Goal: Task Accomplishment & Management: Manage account settings

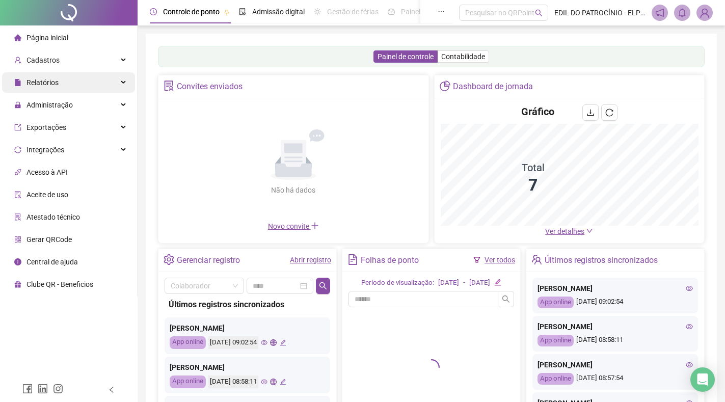
click at [95, 84] on div "Relatórios" at bounding box center [68, 82] width 133 height 20
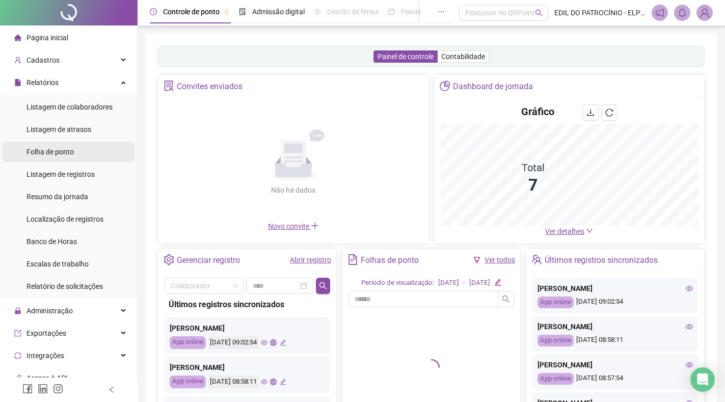
click at [84, 152] on li "Folha de ponto" at bounding box center [68, 152] width 133 height 20
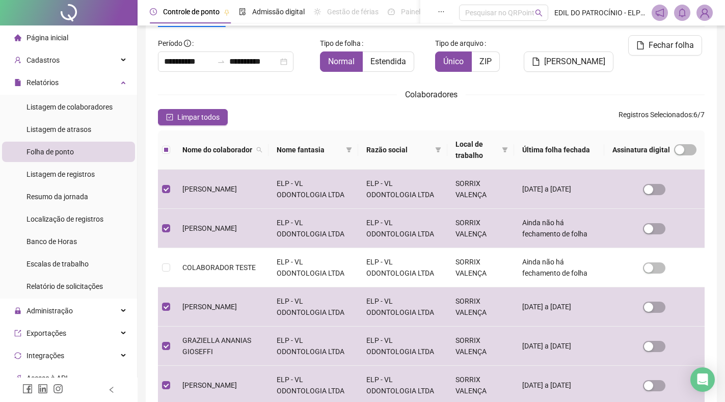
scroll to position [8, 0]
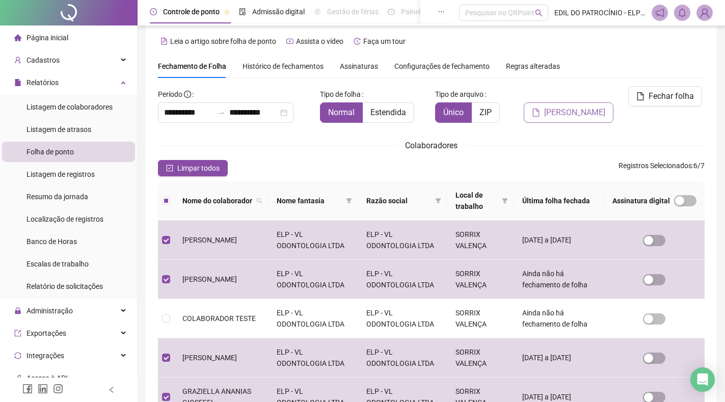
click at [580, 106] on span "[PERSON_NAME]" at bounding box center [574, 112] width 61 height 12
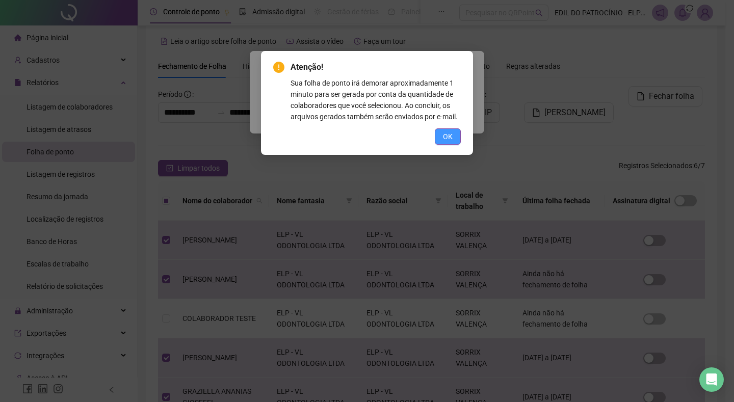
click at [456, 137] on button "OK" at bounding box center [448, 136] width 26 height 16
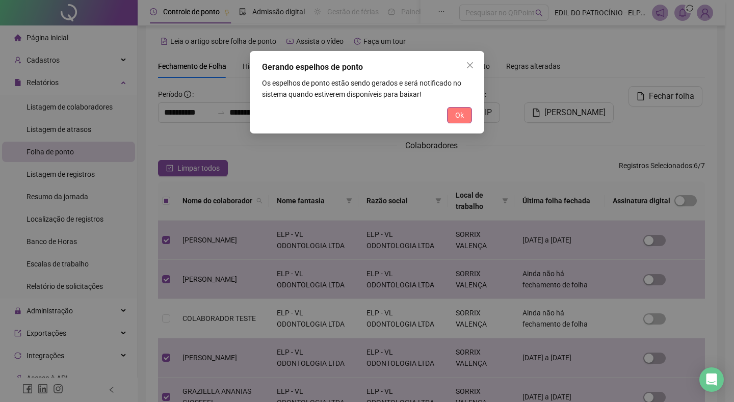
click at [457, 118] on span "Ok" at bounding box center [459, 115] width 9 height 11
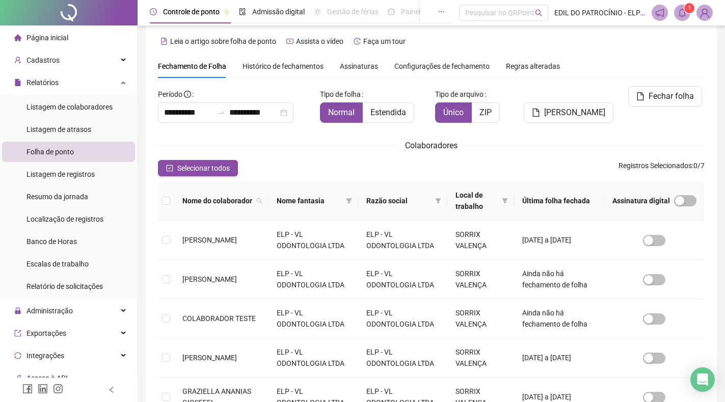
click at [682, 16] on icon "bell" at bounding box center [682, 12] width 7 height 9
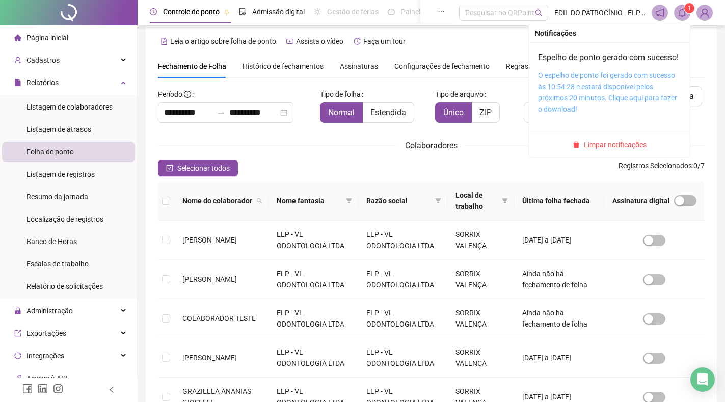
click at [568, 97] on link "O espelho de ponto foi gerado com sucesso às 10:54:28 e estará disponível pelos…" at bounding box center [607, 92] width 139 height 42
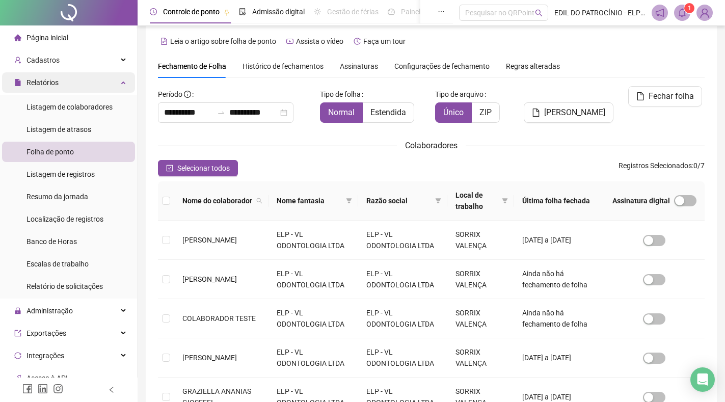
click at [93, 87] on div "Relatórios" at bounding box center [68, 82] width 133 height 20
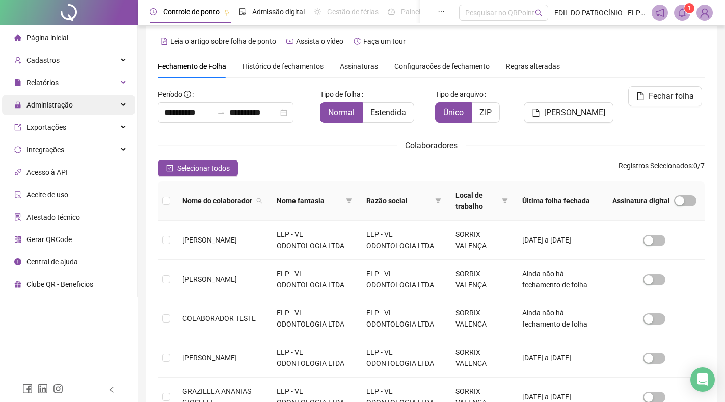
click at [71, 106] on span "Administração" at bounding box center [49, 105] width 46 height 8
click at [124, 107] on div "Administração" at bounding box center [68, 105] width 133 height 20
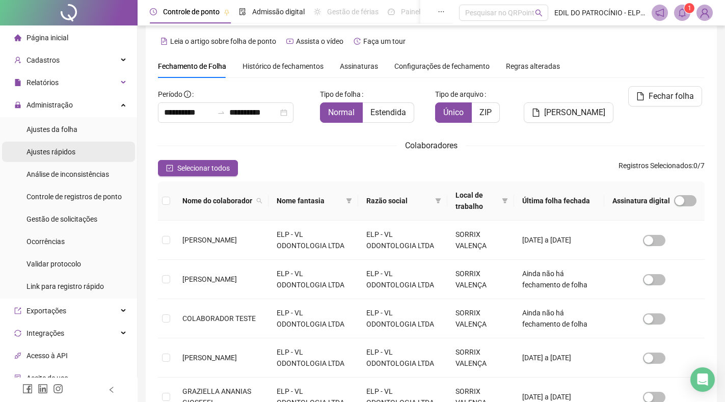
click at [77, 155] on li "Ajustes rápidos" at bounding box center [68, 152] width 133 height 20
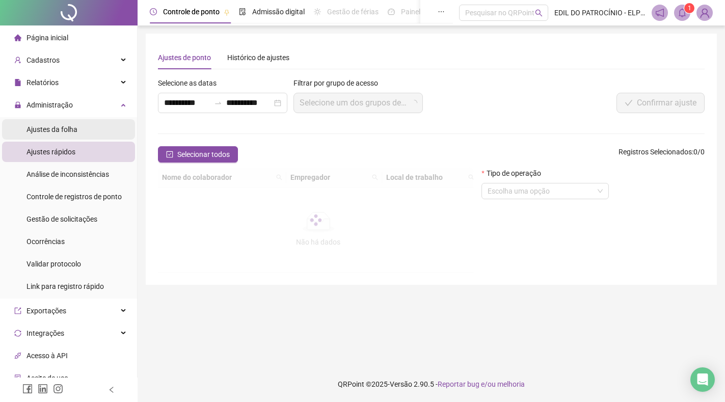
click at [83, 130] on li "Ajustes da folha" at bounding box center [68, 129] width 133 height 20
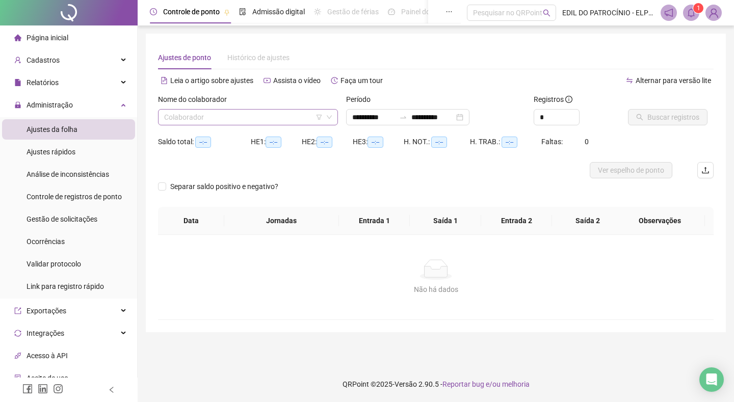
type input "**********"
click at [285, 116] on input "search" at bounding box center [243, 117] width 158 height 15
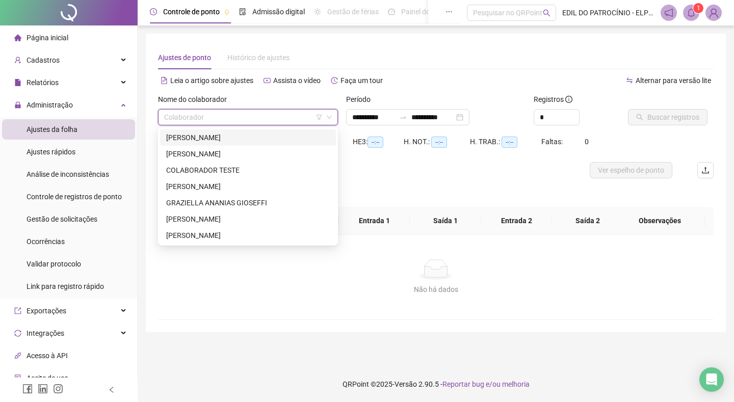
click at [242, 138] on div "[PERSON_NAME]" at bounding box center [248, 137] width 164 height 11
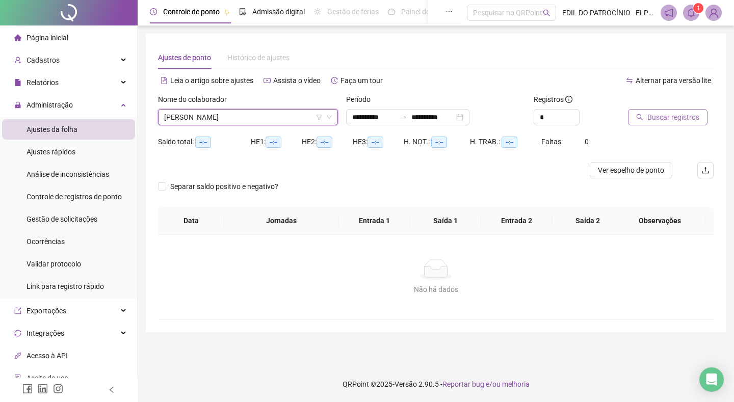
click at [668, 120] on span "Buscar registros" at bounding box center [673, 117] width 52 height 11
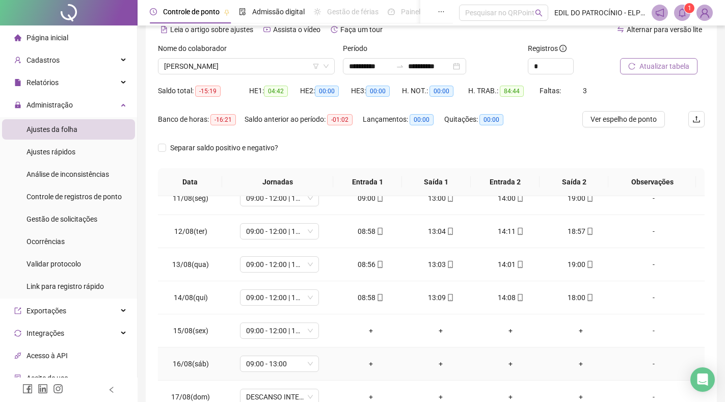
scroll to position [119, 0]
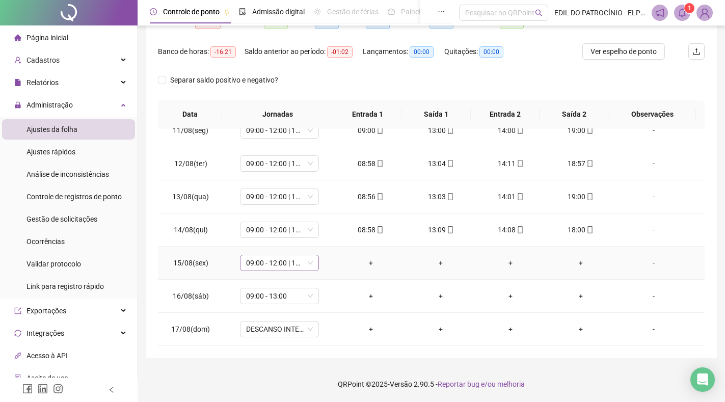
click at [313, 263] on div "09:00 - 12:00 | 13:00 - 18:00" at bounding box center [279, 263] width 79 height 16
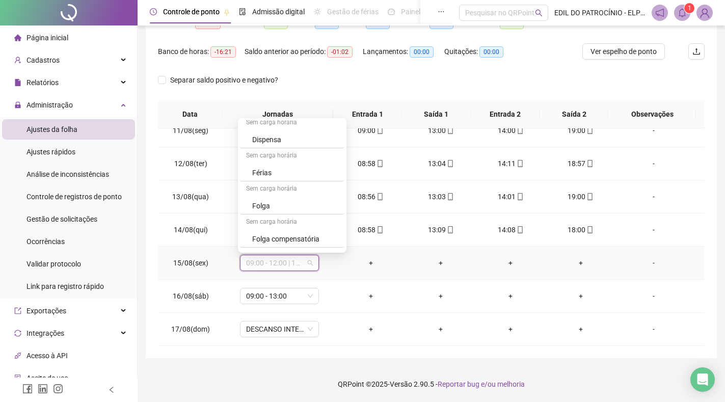
scroll to position [234, 0]
click at [276, 176] on div "Folga" at bounding box center [295, 175] width 86 height 11
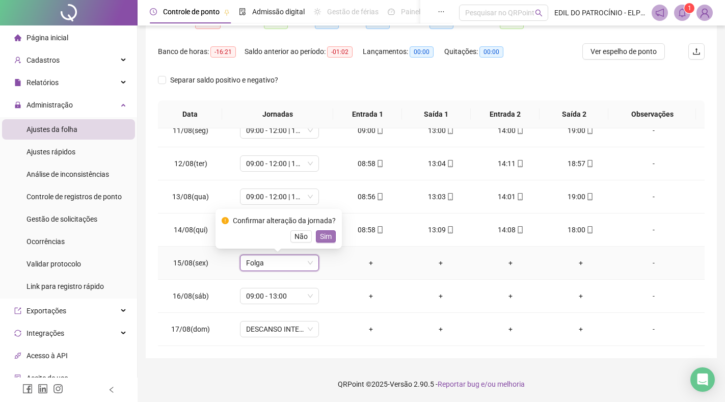
click at [320, 238] on span "Sim" at bounding box center [326, 236] width 12 height 11
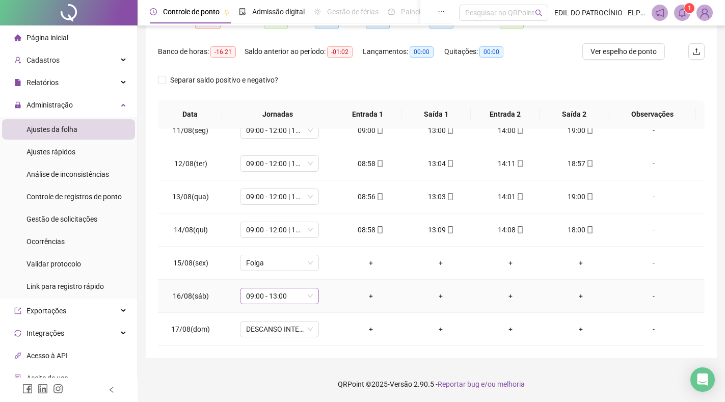
click at [311, 300] on div "09:00 - 13:00" at bounding box center [279, 296] width 79 height 16
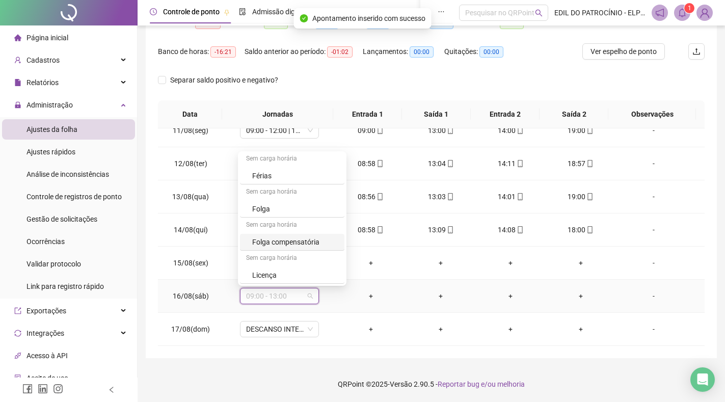
click at [307, 241] on div "Folga compensatória" at bounding box center [295, 241] width 86 height 11
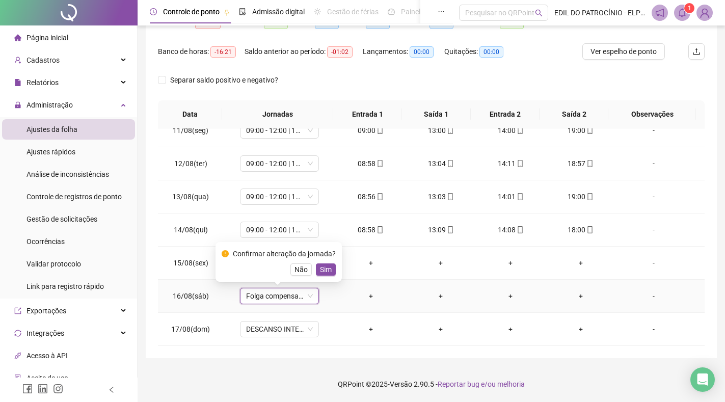
click at [329, 272] on button "Sim" at bounding box center [326, 269] width 20 height 12
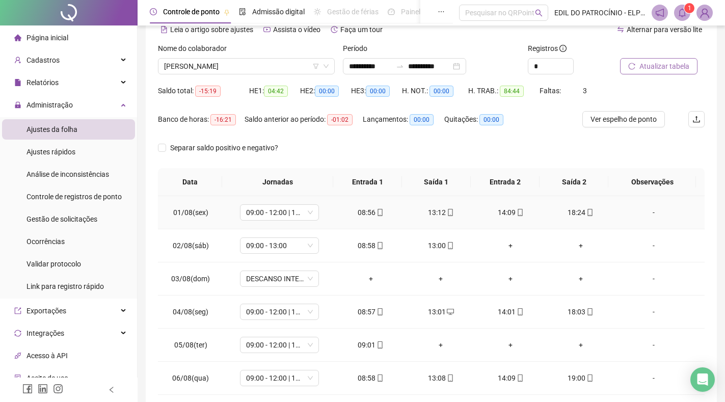
scroll to position [204, 0]
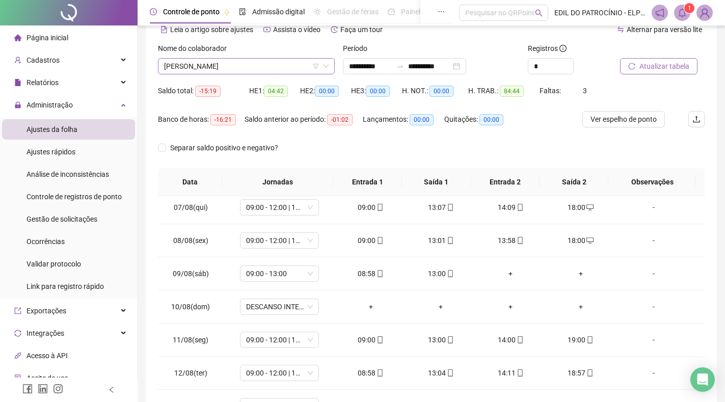
click at [300, 72] on span "[PERSON_NAME]" at bounding box center [246, 66] width 165 height 15
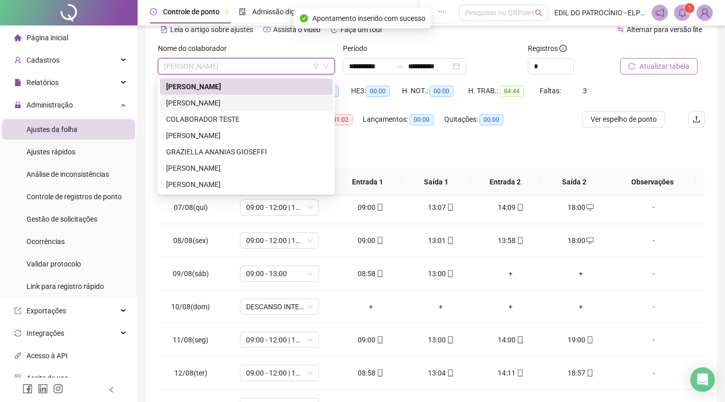
click at [246, 103] on div "[PERSON_NAME]" at bounding box center [246, 102] width 161 height 11
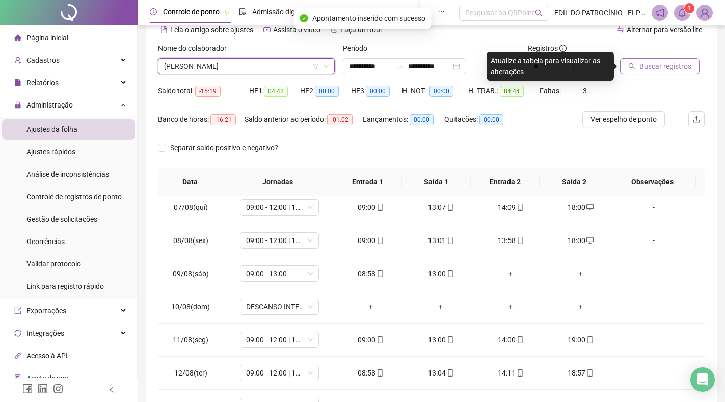
click at [650, 71] on span "Buscar registros" at bounding box center [665, 66] width 52 height 11
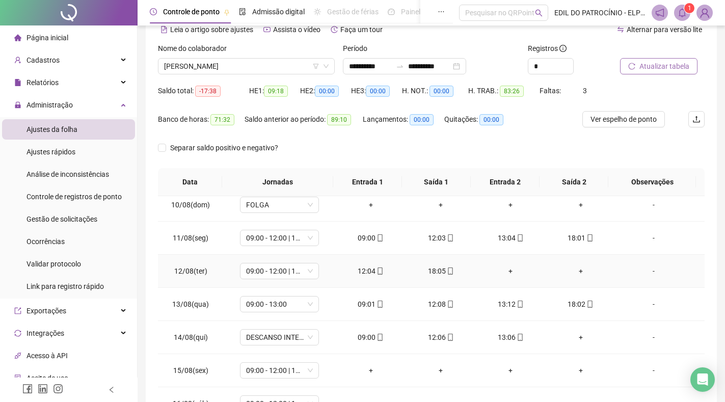
scroll to position [345, 0]
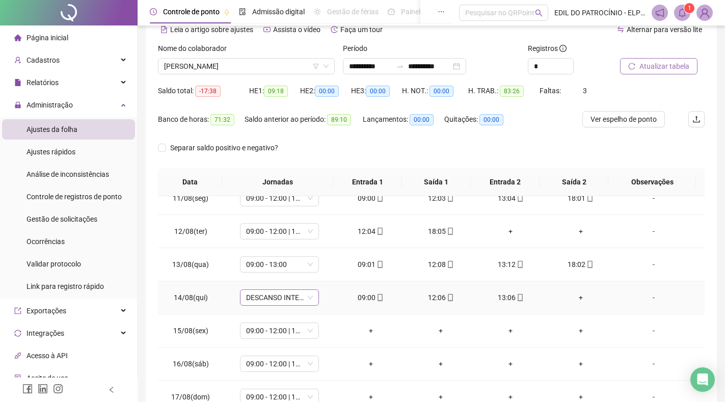
click at [311, 298] on span "DESCANSO INTER-JORNADA" at bounding box center [279, 297] width 67 height 15
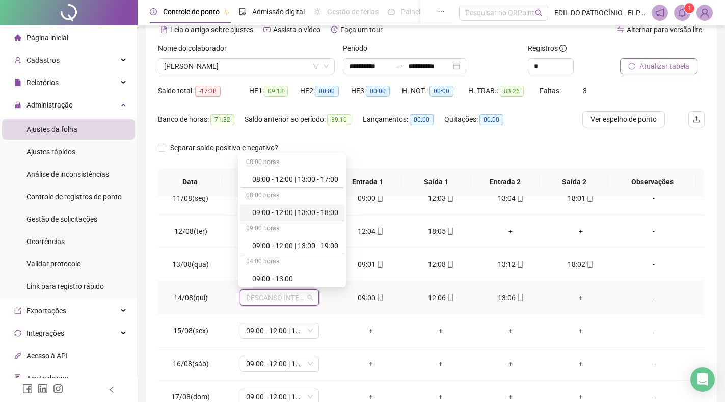
click at [305, 214] on div "09:00 - 12:00 | 13:00 - 18:00" at bounding box center [295, 212] width 86 height 11
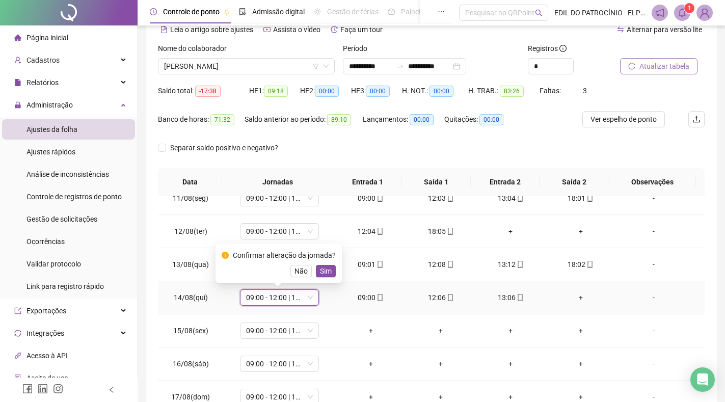
click at [324, 270] on span "Sim" at bounding box center [326, 270] width 12 height 11
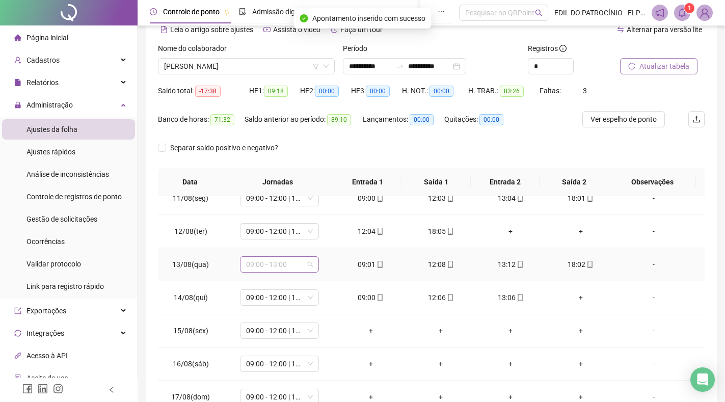
click at [305, 265] on span "09:00 - 13:00" at bounding box center [279, 264] width 67 height 15
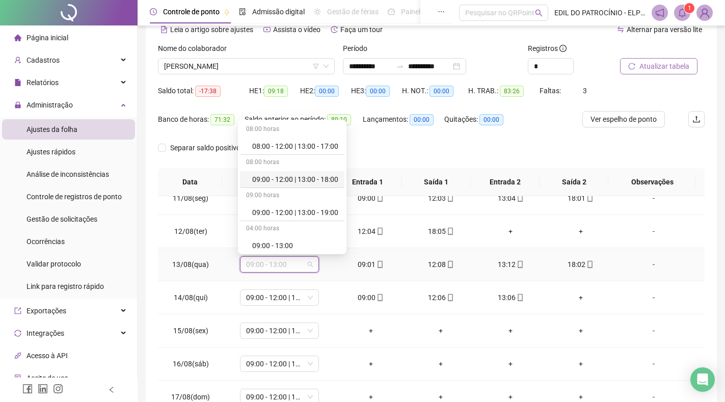
drag, startPoint x: 314, startPoint y: 178, endPoint x: 314, endPoint y: 195, distance: 16.8
click at [314, 178] on div "09:00 - 12:00 | 13:00 - 18:00" at bounding box center [295, 179] width 86 height 11
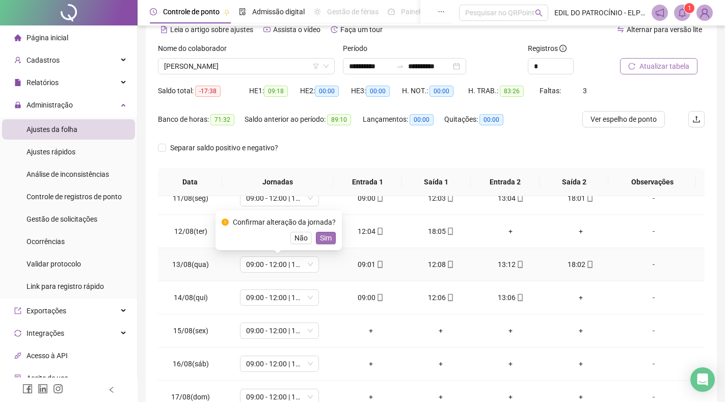
click at [326, 237] on span "Sim" at bounding box center [326, 237] width 12 height 11
click at [309, 230] on span "09:00 - 12:00 | 13:00 - 18:00" at bounding box center [279, 231] width 67 height 15
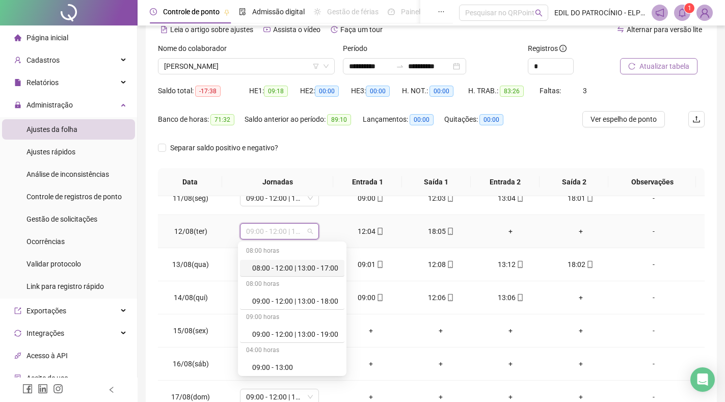
click at [309, 230] on span "09:00 - 12:00 | 13:00 - 18:00" at bounding box center [279, 231] width 67 height 15
click at [707, 178] on div "**********" at bounding box center [431, 204] width 571 height 443
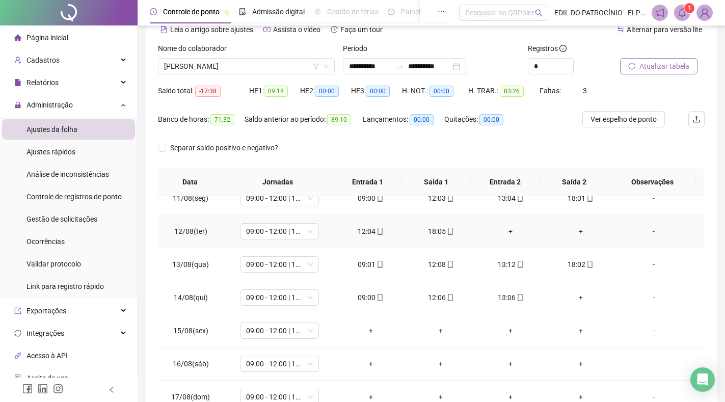
scroll to position [102, 0]
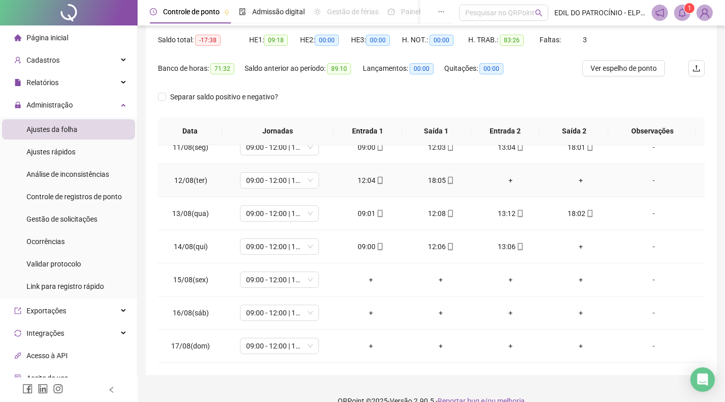
click at [500, 180] on div "+" at bounding box center [511, 180] width 54 height 11
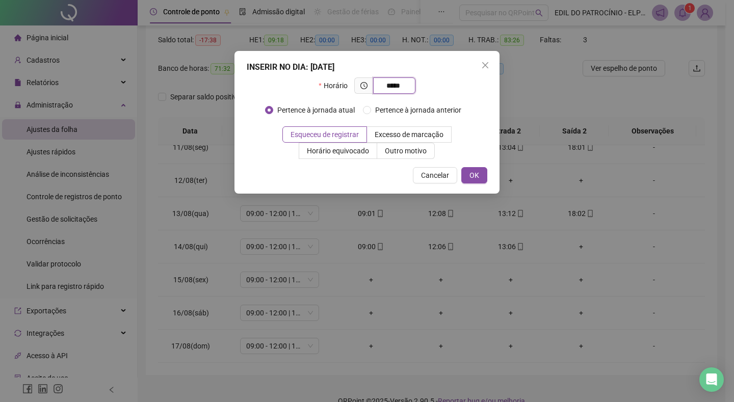
type input "*****"
click at [469, 178] on span "OK" at bounding box center [474, 175] width 10 height 11
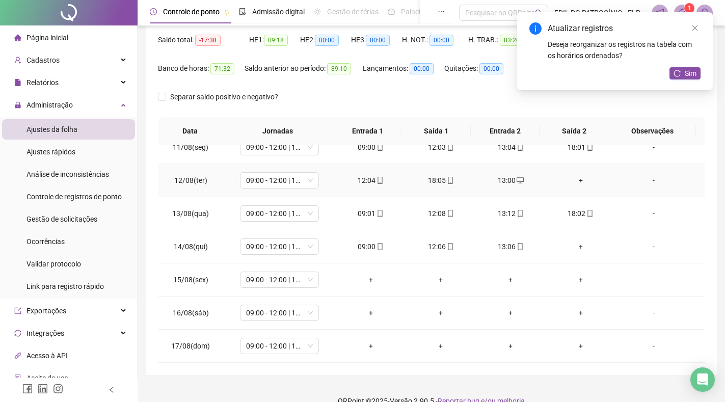
click at [570, 181] on div "+" at bounding box center [581, 180] width 54 height 11
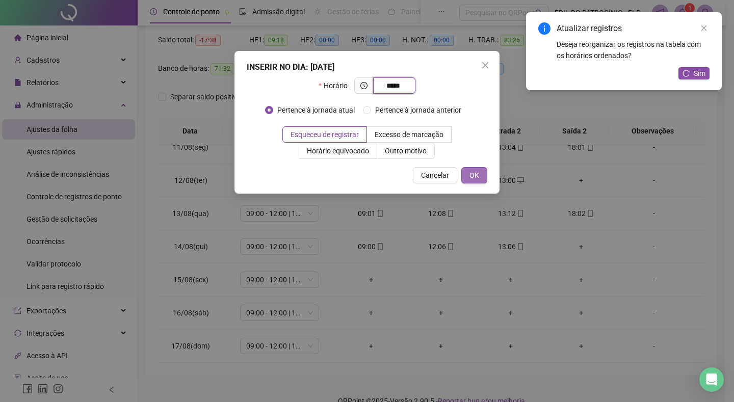
type input "*****"
click at [474, 179] on span "OK" at bounding box center [474, 175] width 10 height 11
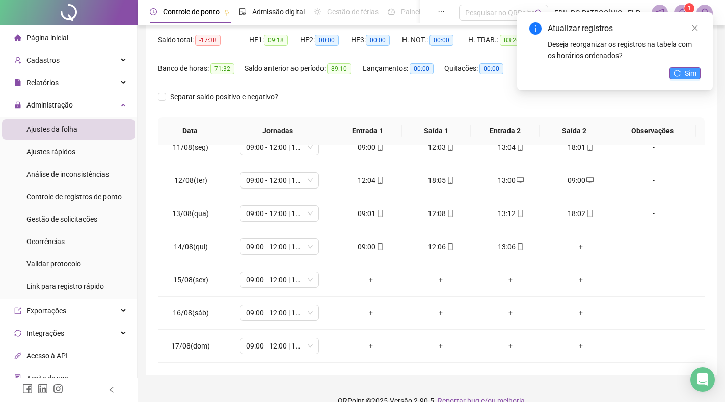
click at [681, 73] on icon "reload" at bounding box center [677, 73] width 7 height 7
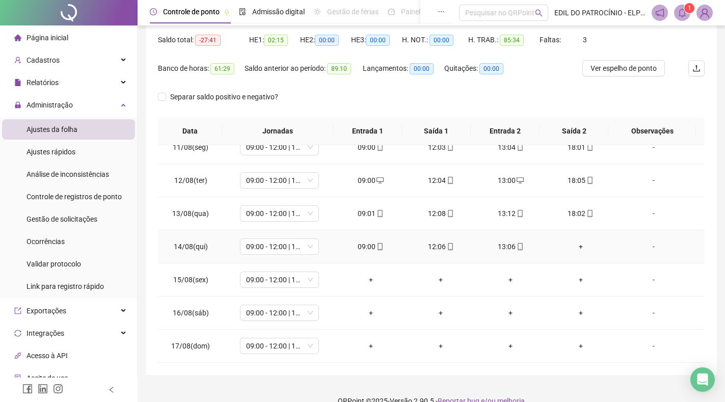
scroll to position [119, 0]
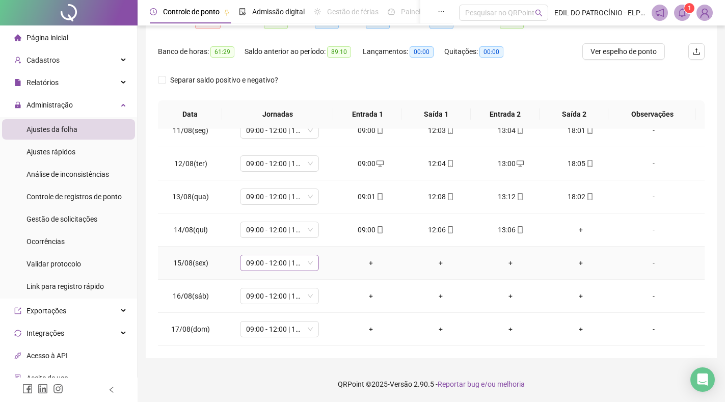
click at [303, 263] on span "09:00 - 12:00 | 13:00 - 18:00" at bounding box center [279, 262] width 67 height 15
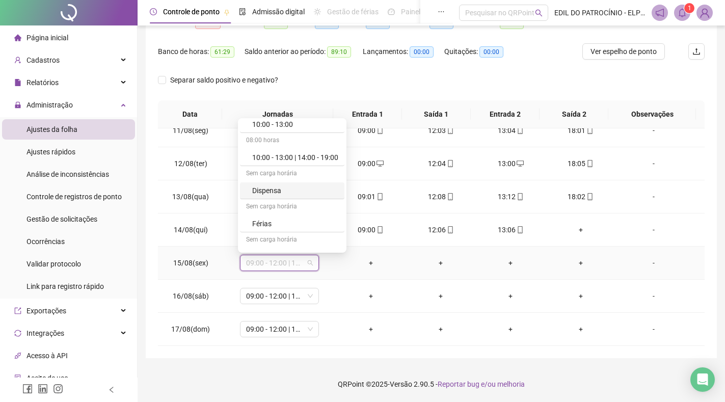
scroll to position [234, 0]
click at [271, 176] on div "Folga" at bounding box center [295, 175] width 86 height 11
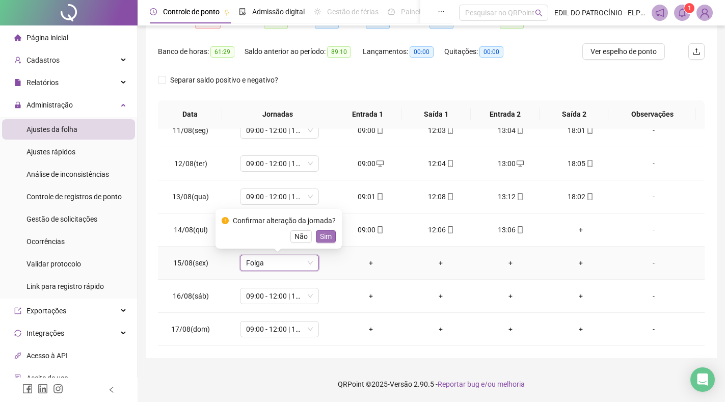
click at [316, 234] on button "Sim" at bounding box center [326, 236] width 20 height 12
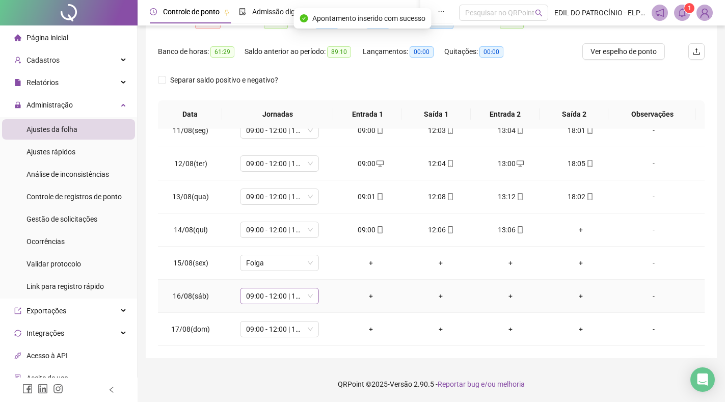
click at [304, 299] on span "09:00 - 12:00 | 13:00 - 18:00" at bounding box center [279, 295] width 67 height 15
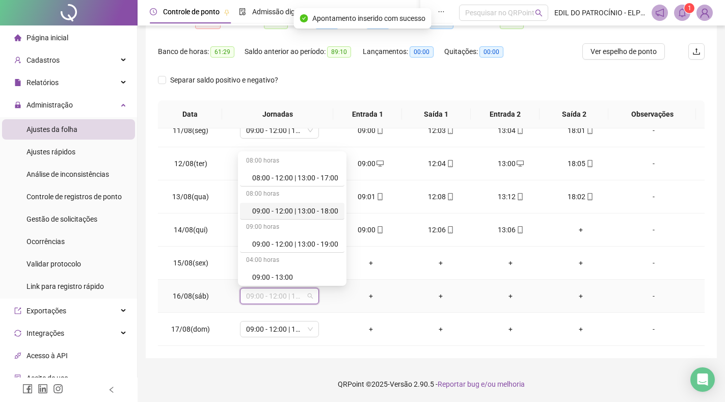
scroll to position [204, 0]
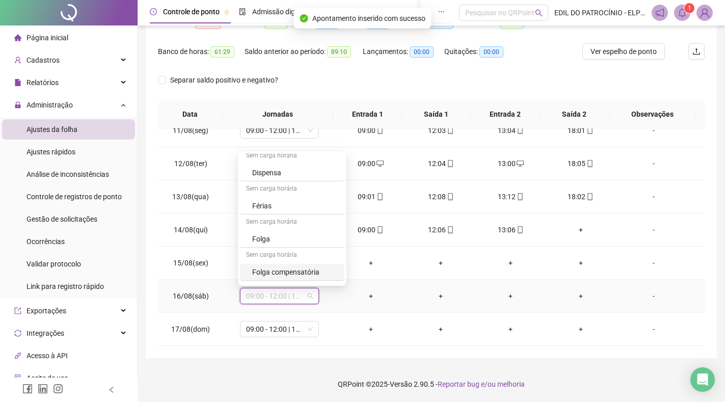
click at [287, 270] on div "Folga compensatória" at bounding box center [295, 271] width 86 height 11
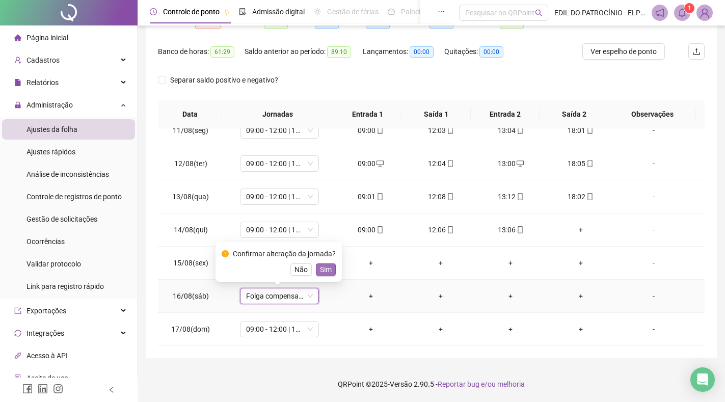
click at [322, 270] on span "Sim" at bounding box center [326, 269] width 12 height 11
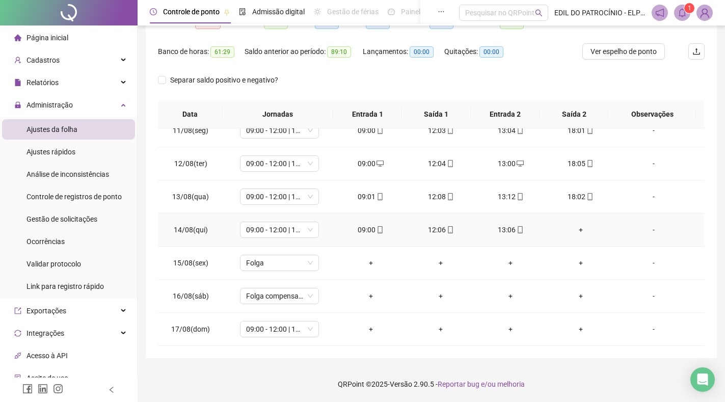
click at [577, 227] on div "+" at bounding box center [581, 229] width 54 height 11
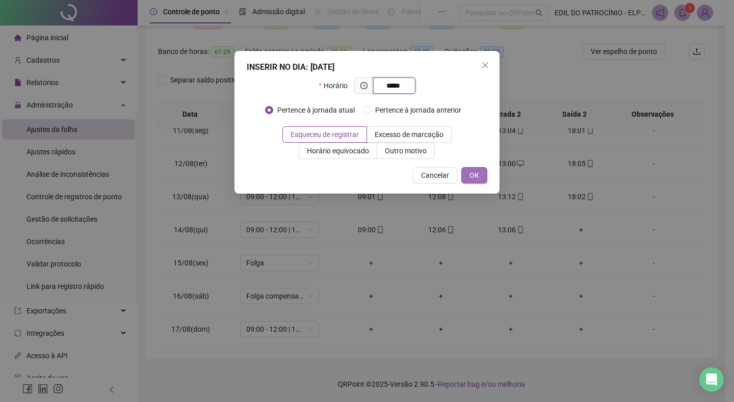
type input "*****"
click at [486, 177] on button "OK" at bounding box center [474, 175] width 26 height 16
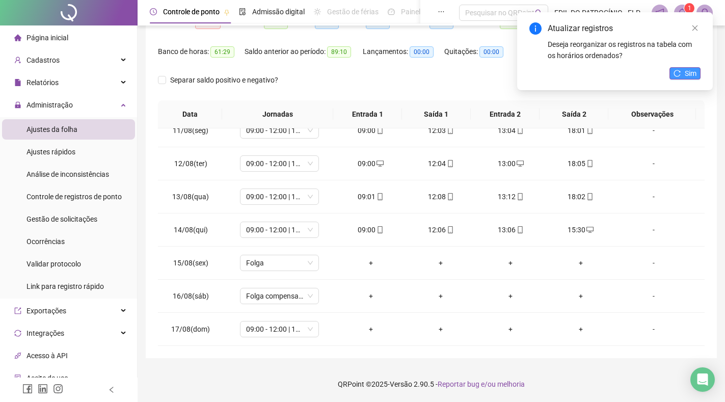
click at [690, 76] on span "Sim" at bounding box center [691, 73] width 12 height 11
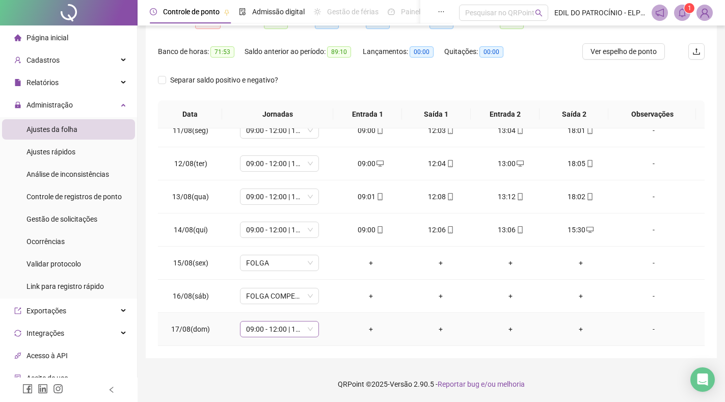
click at [309, 331] on span "09:00 - 12:00 | 13:00 - 18:00" at bounding box center [279, 329] width 67 height 15
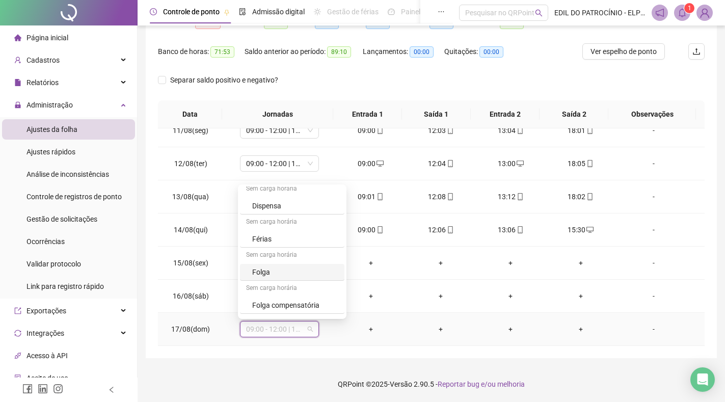
click at [282, 271] on div "Folga" at bounding box center [295, 271] width 86 height 11
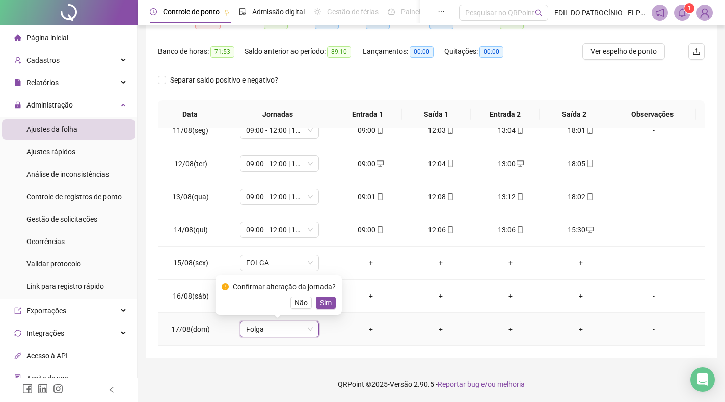
click at [324, 296] on div "Confirmar alteração da jornada? Não Sim" at bounding box center [279, 295] width 114 height 28
click at [326, 300] on span "Sim" at bounding box center [326, 302] width 12 height 11
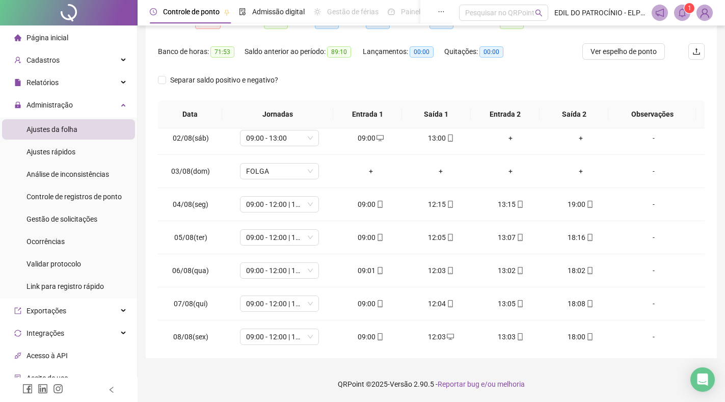
scroll to position [0, 0]
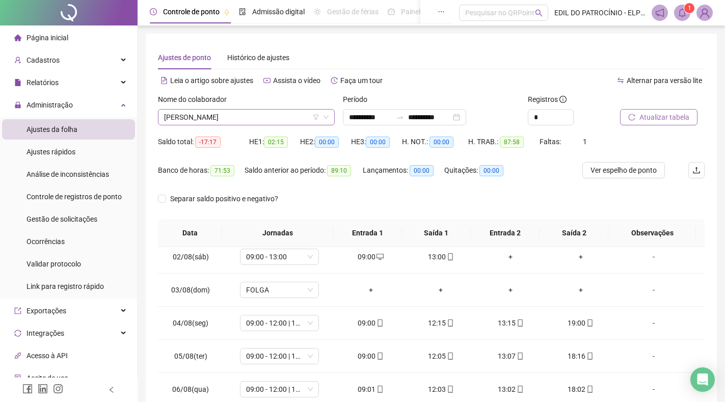
click at [296, 117] on span "[PERSON_NAME]" at bounding box center [246, 117] width 165 height 15
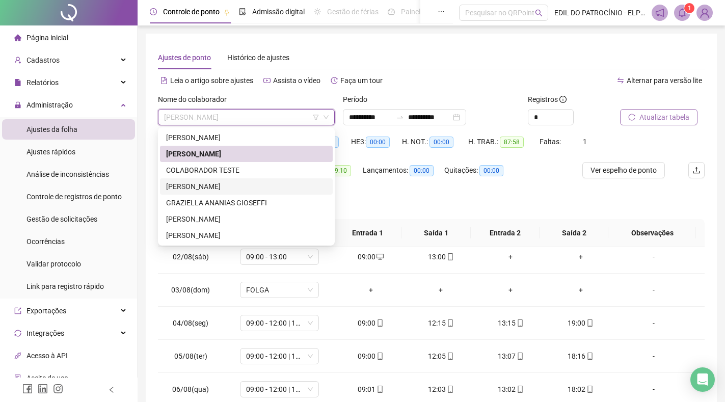
click at [235, 188] on div "[PERSON_NAME]" at bounding box center [246, 186] width 161 height 11
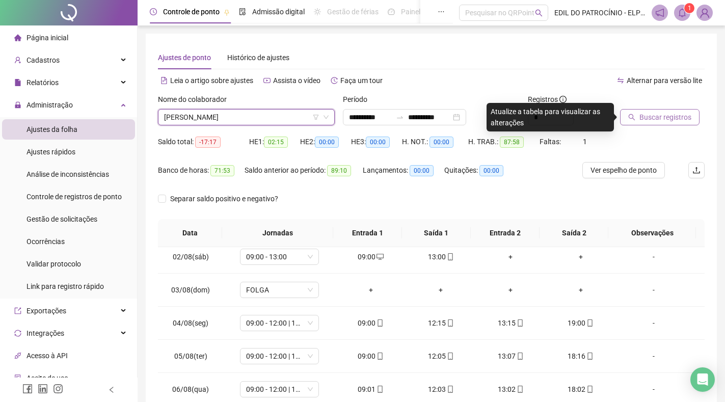
click at [668, 122] on span "Buscar registros" at bounding box center [665, 117] width 52 height 11
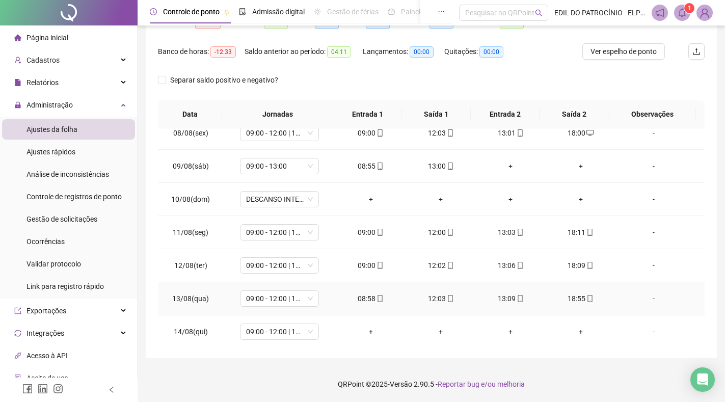
scroll to position [345, 0]
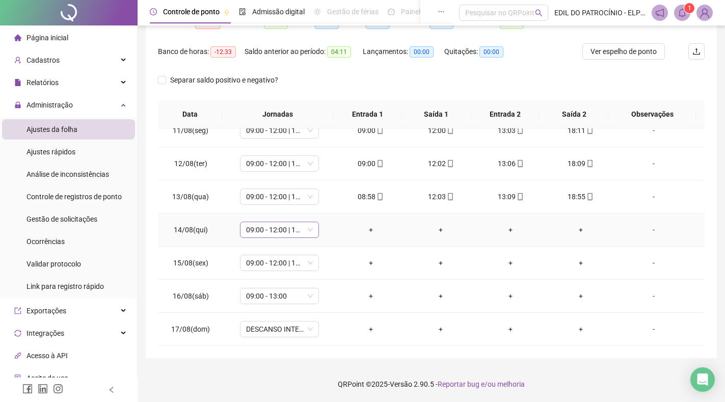
click at [311, 231] on span "09:00 - 12:00 | 13:00 - 18:00" at bounding box center [279, 229] width 67 height 15
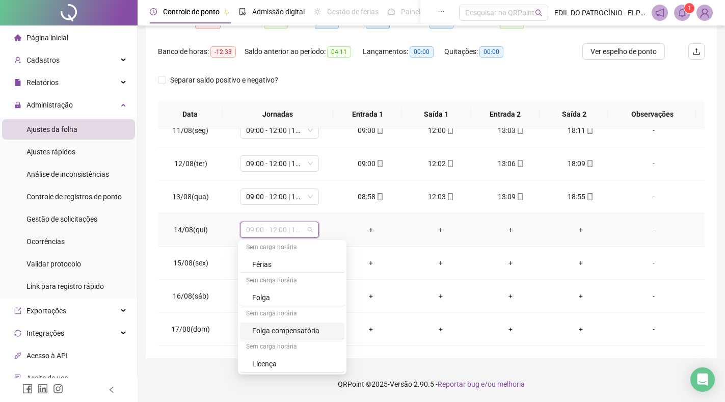
drag, startPoint x: 281, startPoint y: 334, endPoint x: 287, endPoint y: 309, distance: 25.7
click at [282, 334] on div "Folga compensatória" at bounding box center [295, 330] width 86 height 11
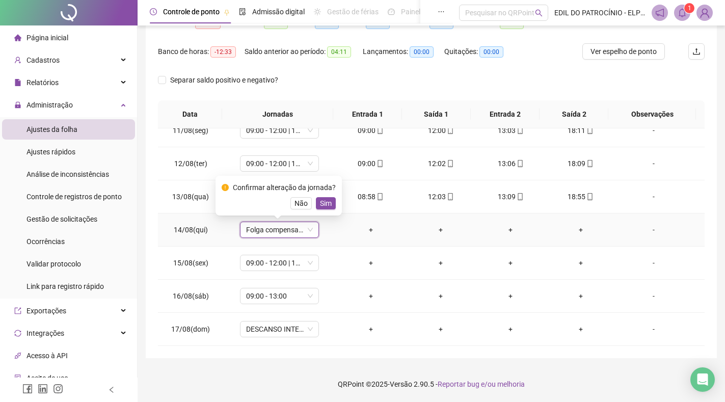
click at [321, 203] on span "Sim" at bounding box center [326, 203] width 12 height 11
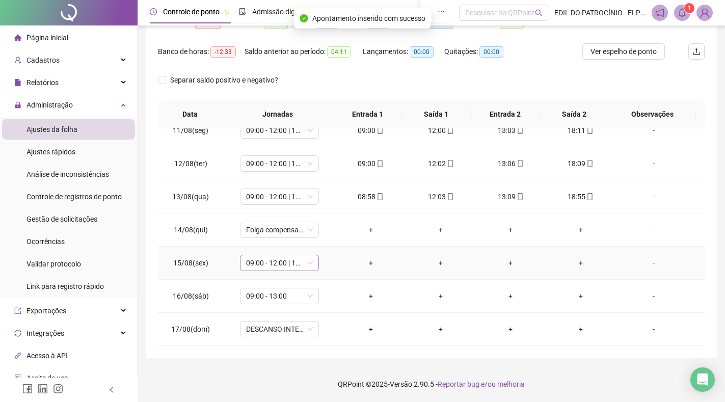
click at [309, 262] on span "09:00 - 12:00 | 13:00 - 18:00" at bounding box center [279, 262] width 67 height 15
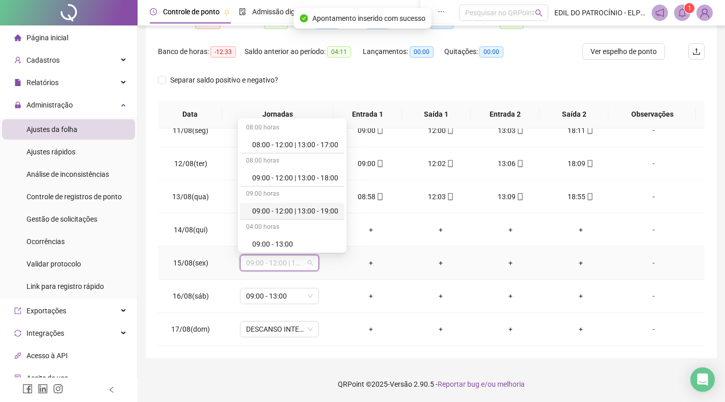
scroll to position [204, 0]
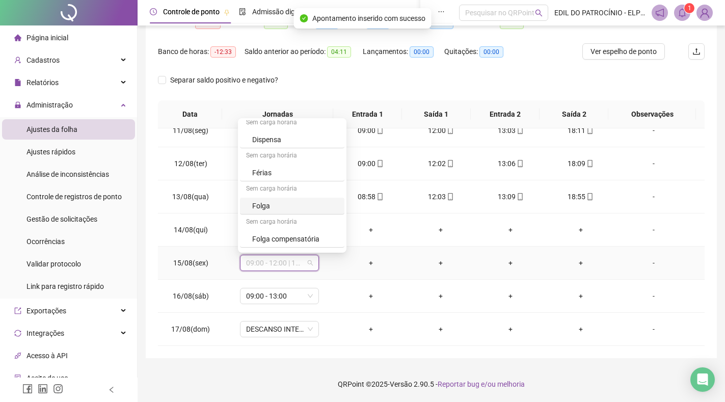
click at [282, 204] on div "Folga" at bounding box center [295, 205] width 86 height 11
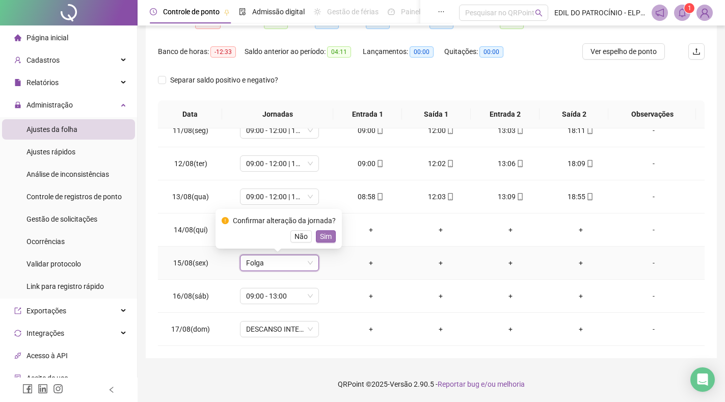
click at [328, 236] on span "Sim" at bounding box center [326, 236] width 12 height 11
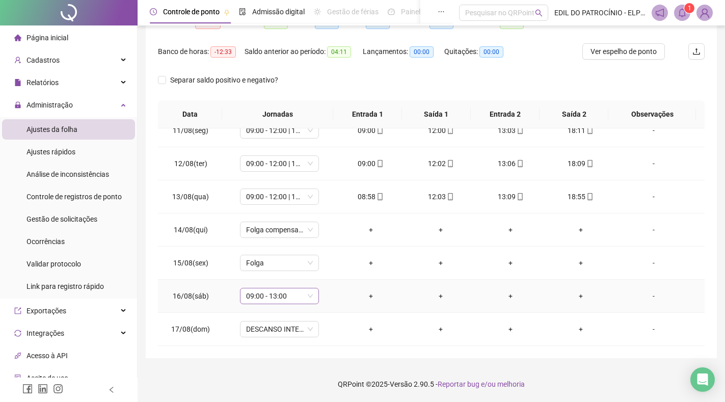
click at [311, 295] on span "09:00 - 13:00" at bounding box center [279, 295] width 67 height 15
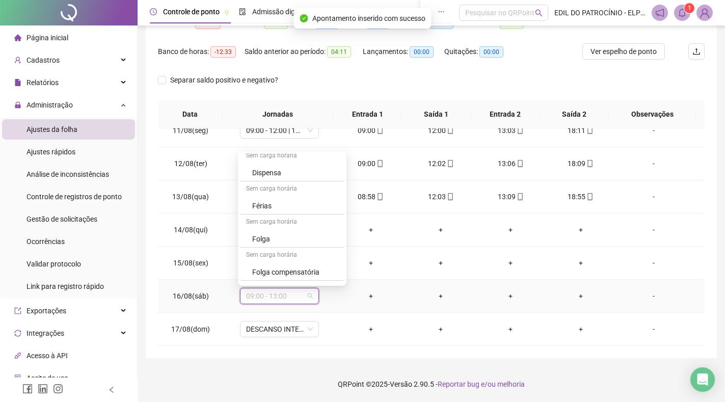
scroll to position [234, 0]
click at [309, 244] on div "Folga compensatória" at bounding box center [295, 241] width 86 height 11
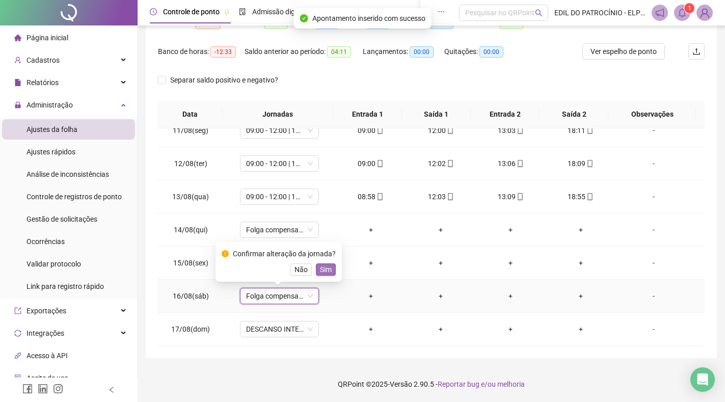
click at [329, 272] on span "Sim" at bounding box center [326, 269] width 12 height 11
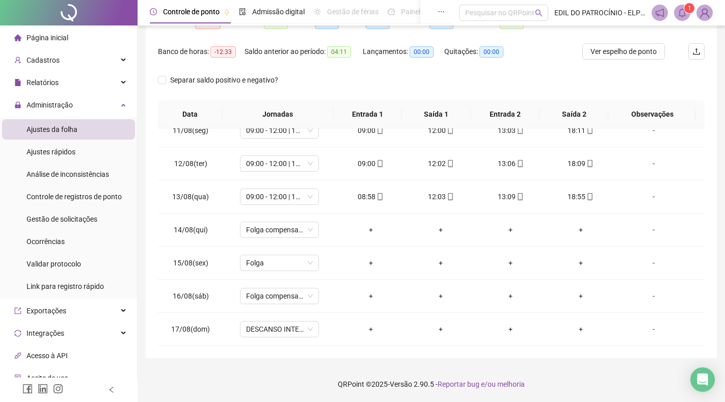
scroll to position [40, 0]
